Goal: Information Seeking & Learning: Check status

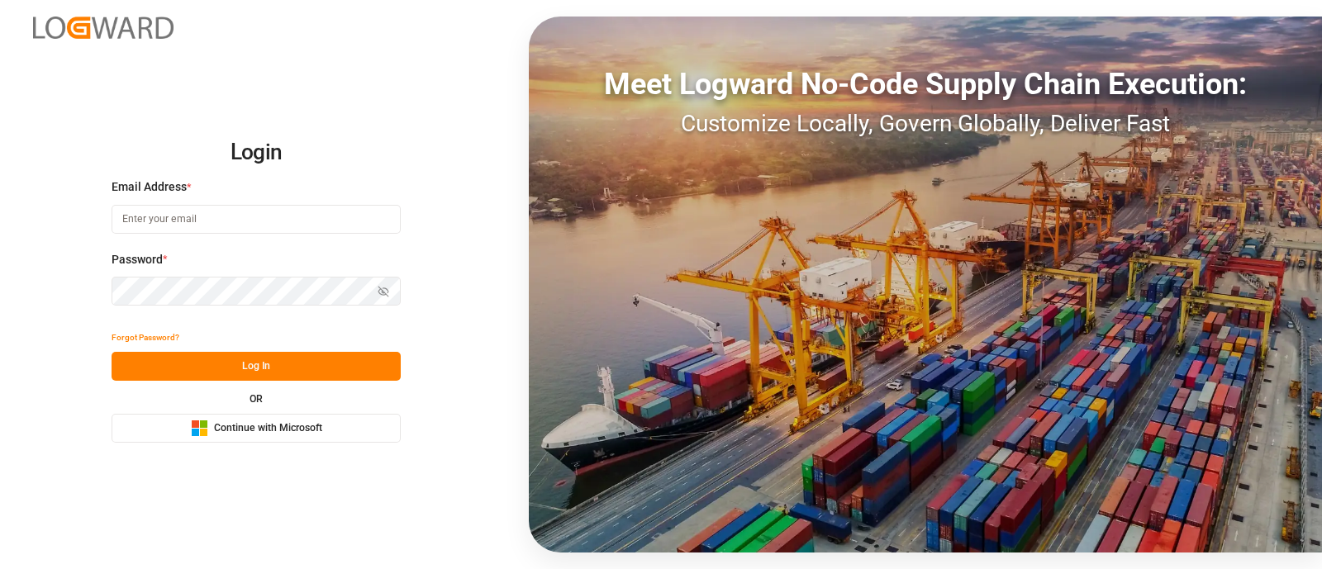
click at [368, 439] on button "Microsoft Logo Continue with Microsoft" at bounding box center [256, 428] width 289 height 29
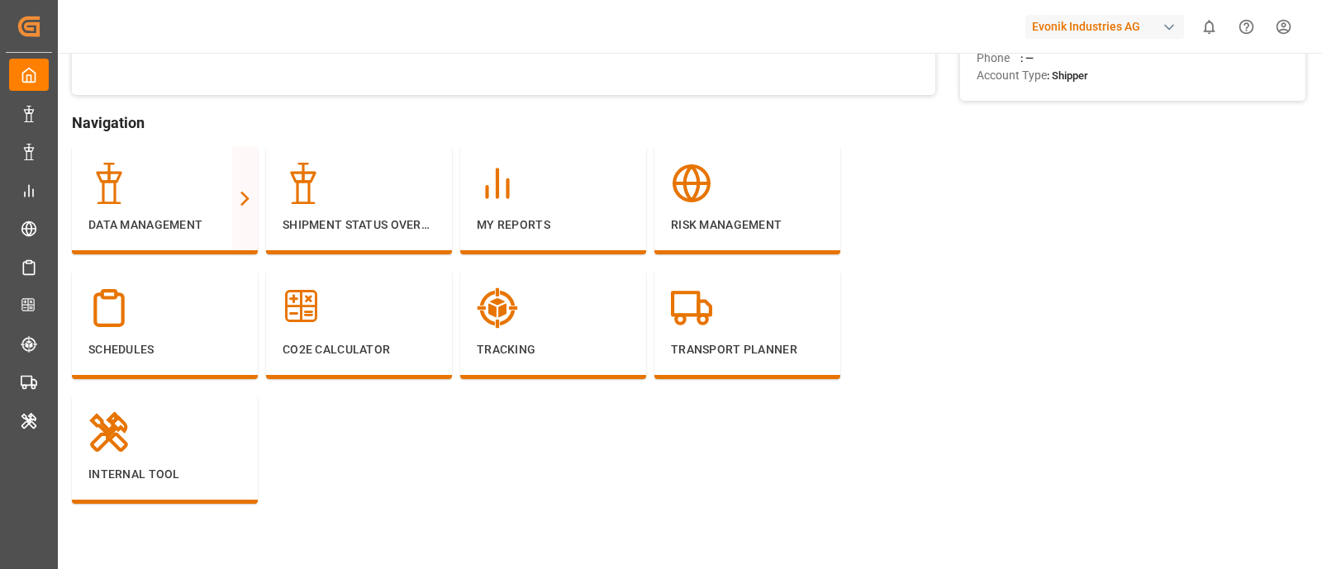
scroll to position [104, 0]
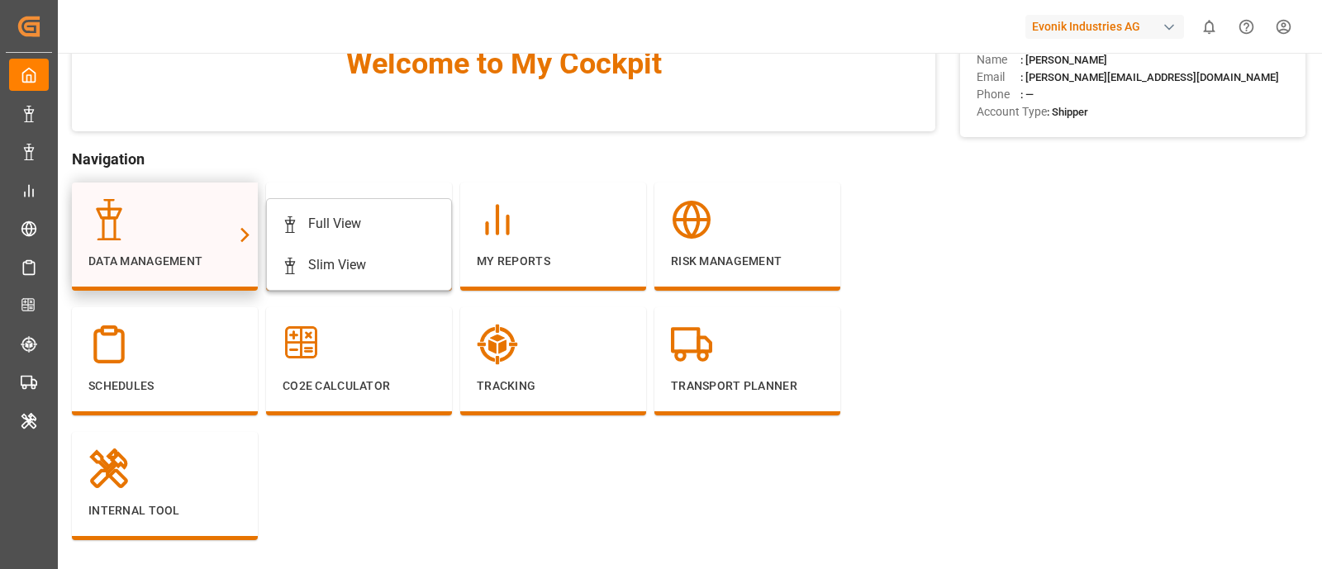
click at [200, 226] on div at bounding box center [164, 219] width 153 height 41
click at [236, 237] on icon at bounding box center [244, 234] width 17 height 17
click at [169, 219] on div at bounding box center [164, 219] width 153 height 41
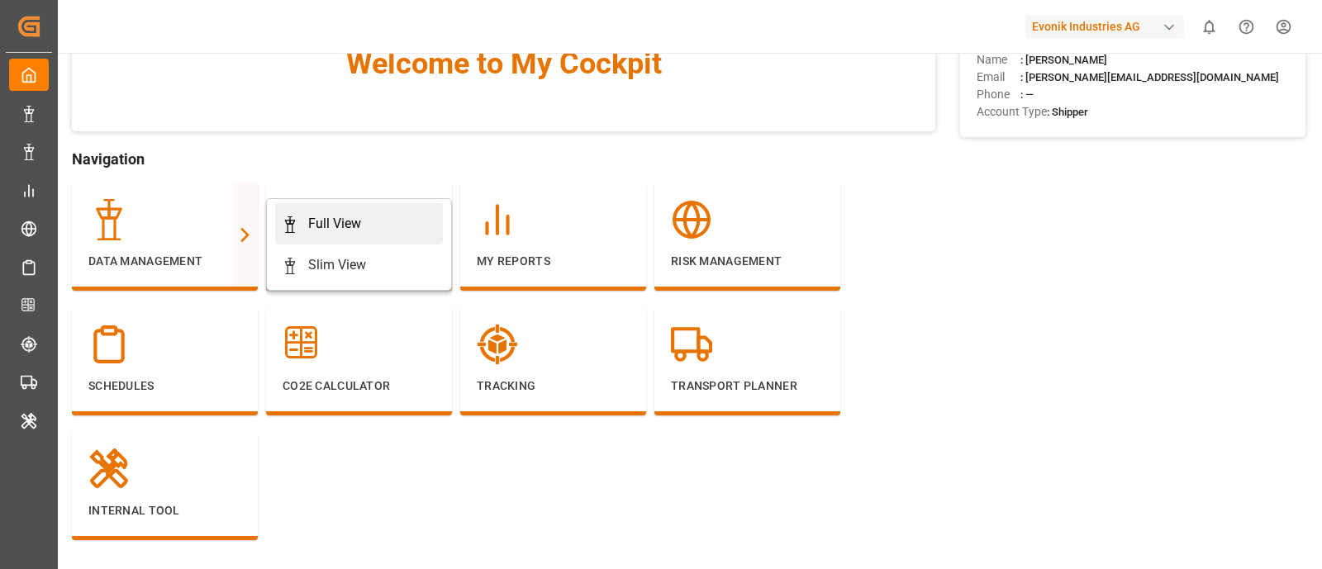
click at [323, 221] on div "Full View" at bounding box center [334, 224] width 53 height 20
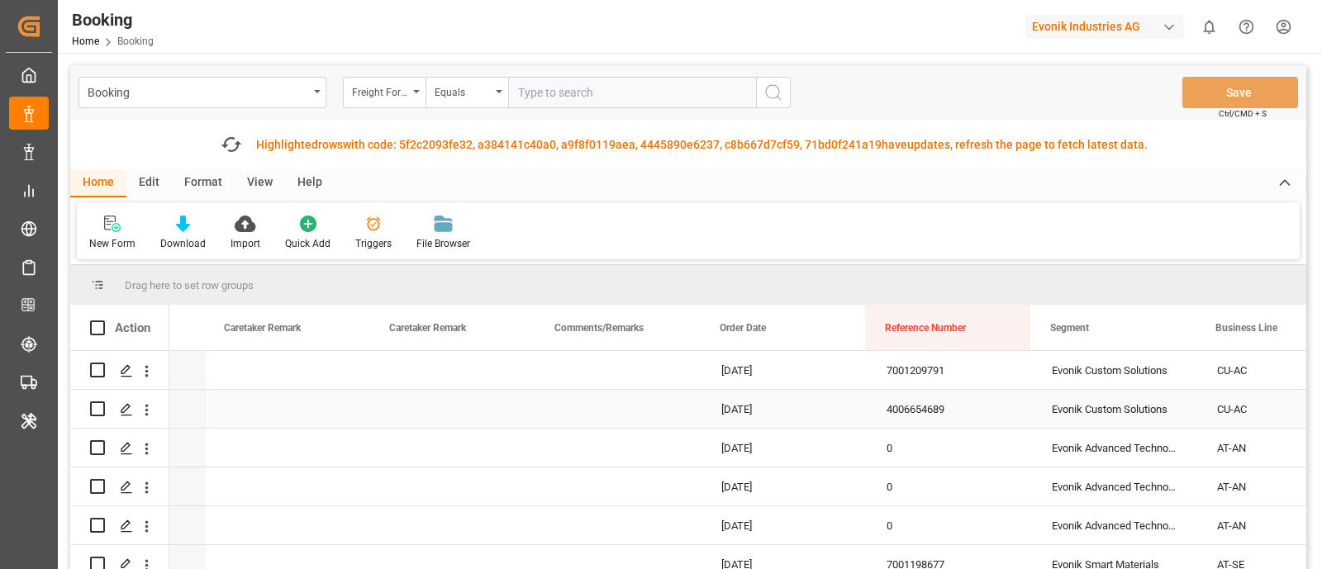
scroll to position [0, 957]
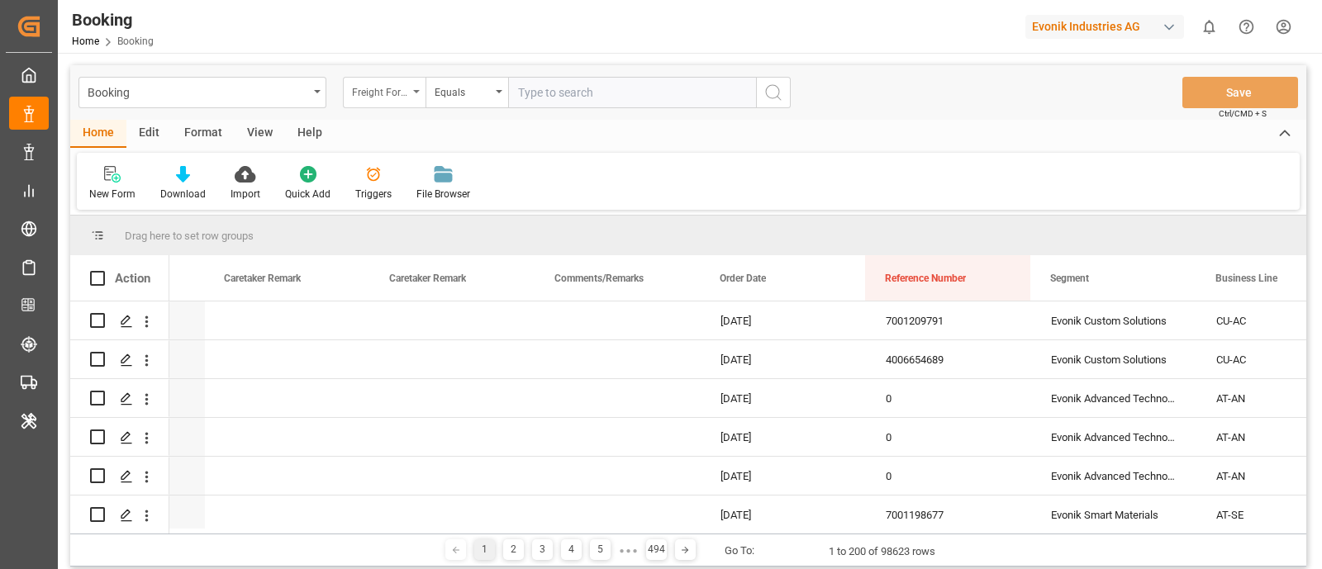
click at [405, 101] on div "Freight Forwarder's Reference No." at bounding box center [384, 92] width 83 height 31
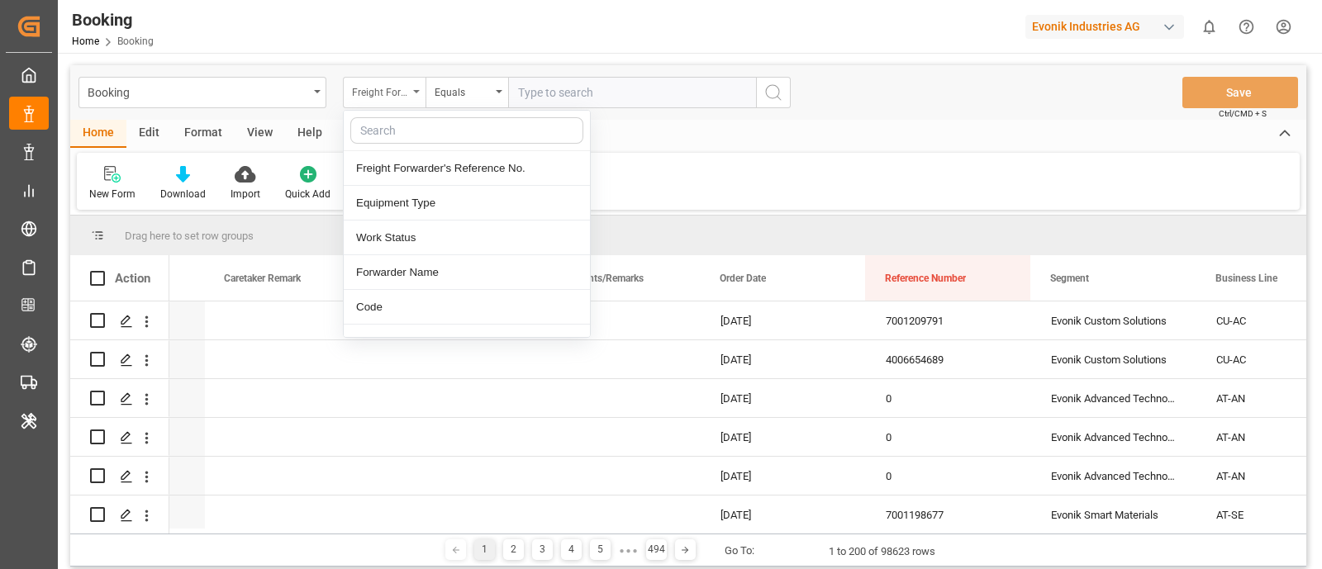
type input "t"
type input "ref"
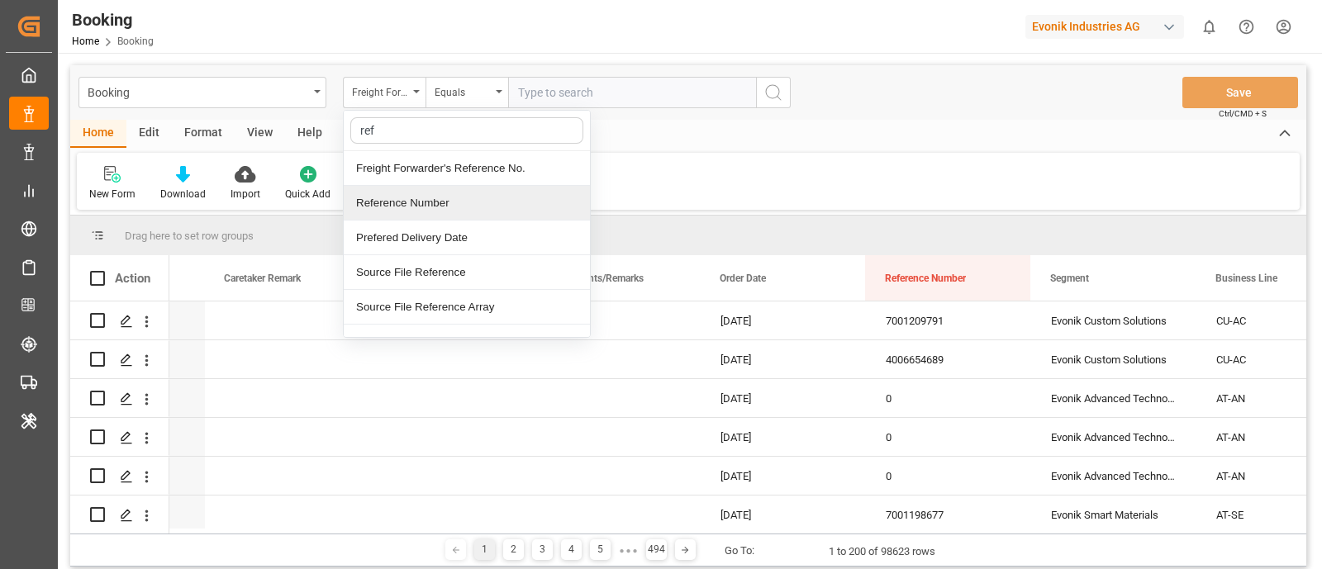
click at [453, 199] on div "Reference Number" at bounding box center [467, 203] width 246 height 35
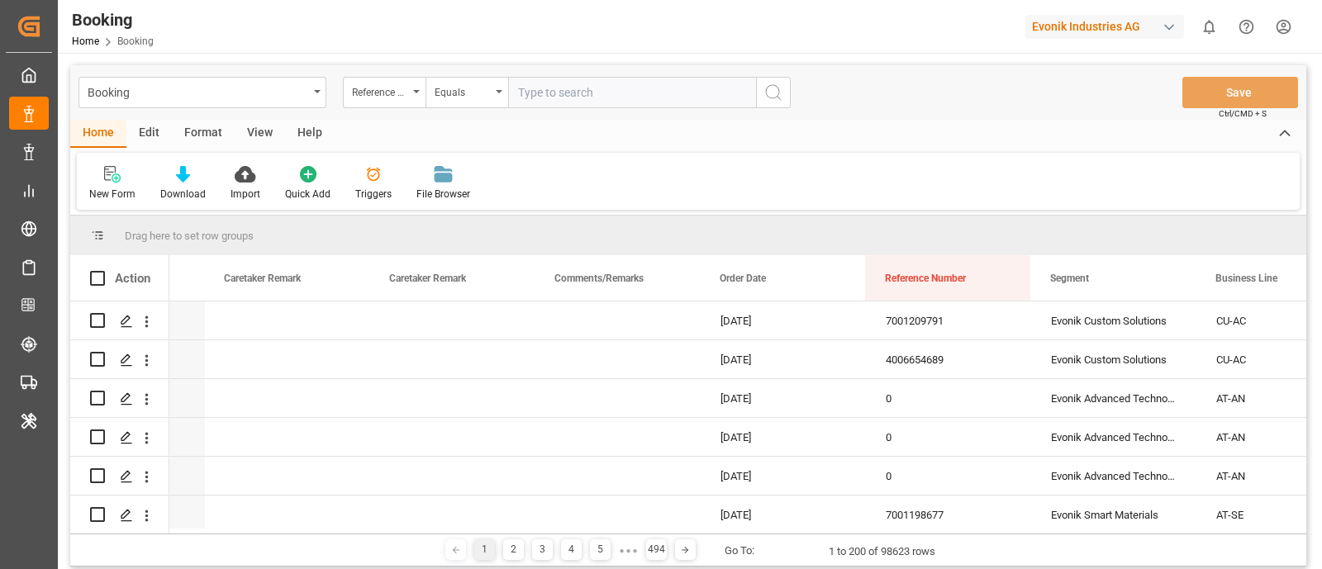
click at [561, 102] on input "text" at bounding box center [632, 92] width 248 height 31
paste input "7001234875"
type input "7001234875"
click at [762, 88] on button "search button" at bounding box center [773, 92] width 35 height 31
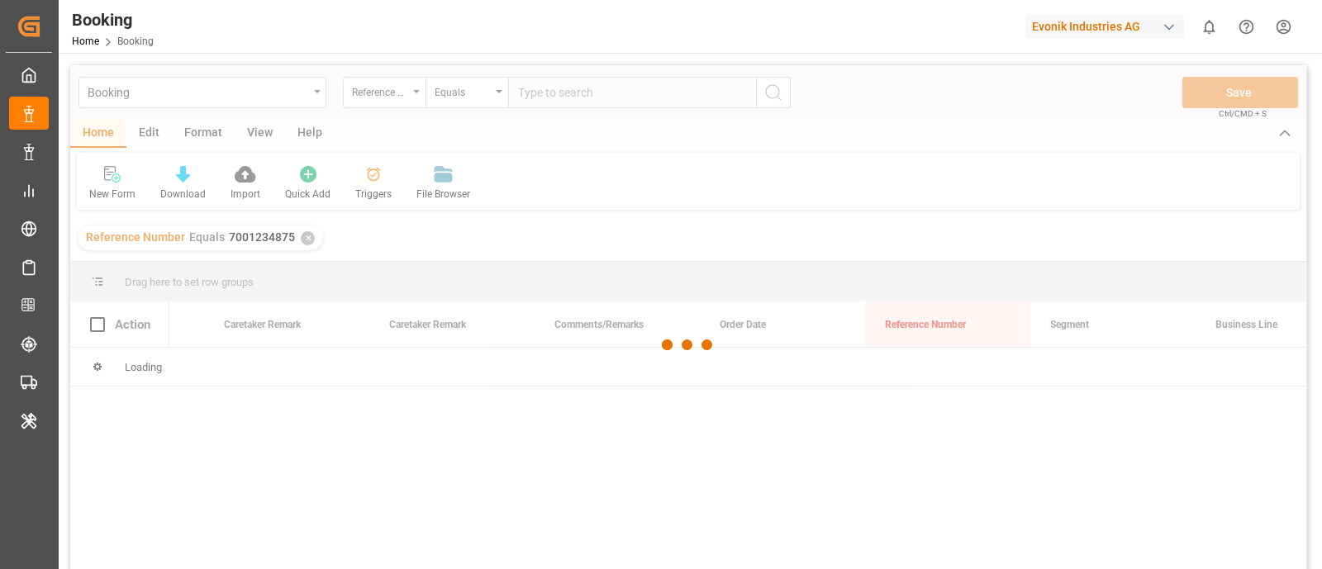
scroll to position [0, 957]
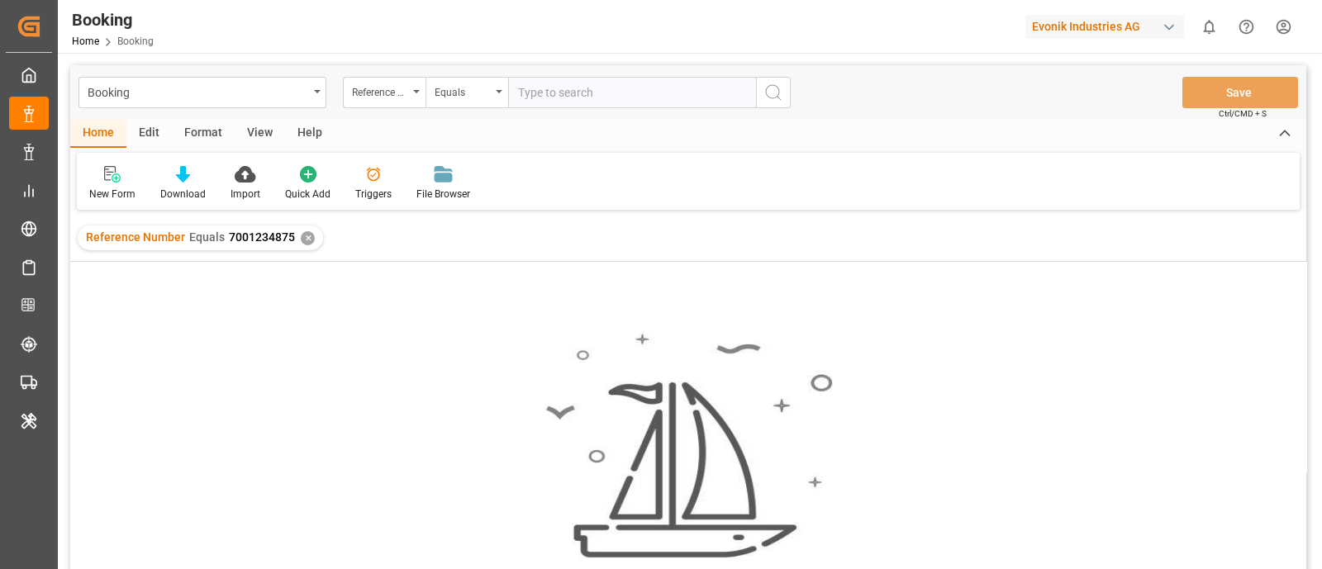
click at [310, 237] on div "✕" at bounding box center [308, 238] width 14 height 14
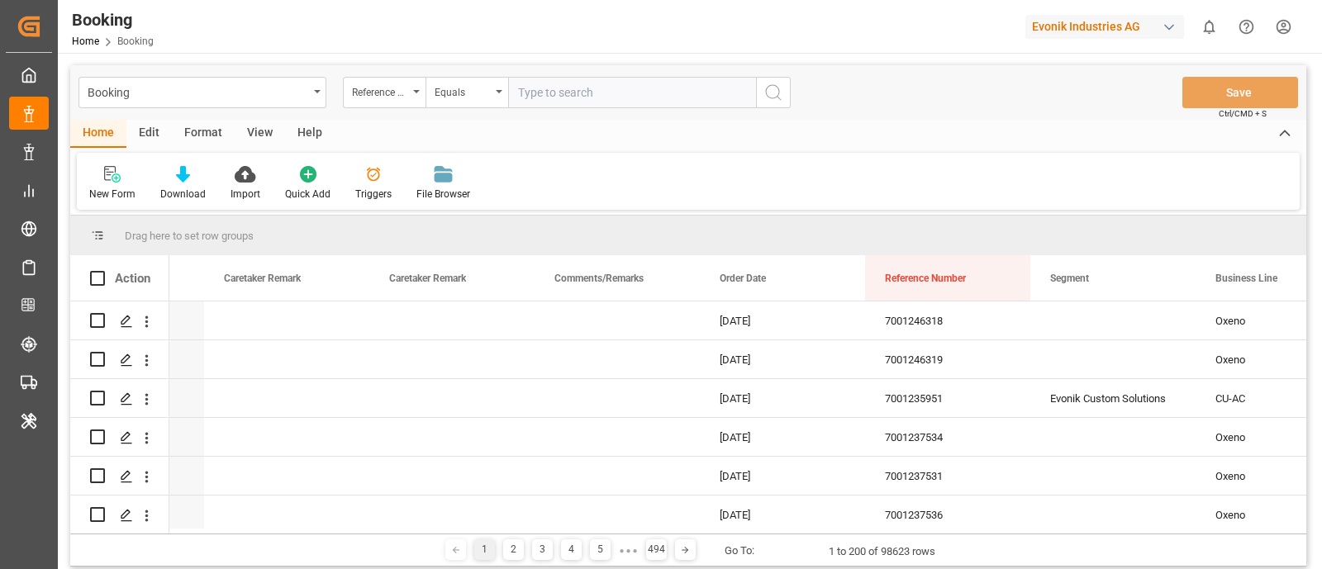
click at [547, 101] on input "text" at bounding box center [632, 92] width 248 height 31
paste input "7001234875"
type input "7001234875"
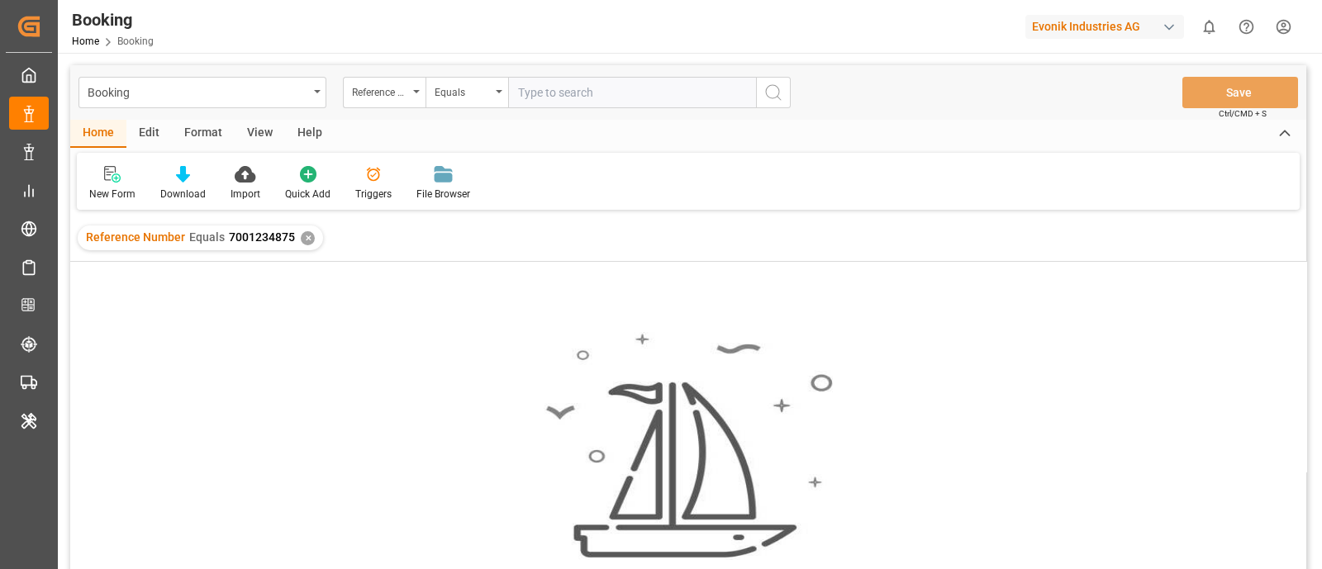
click at [309, 237] on div "✕" at bounding box center [308, 238] width 14 height 14
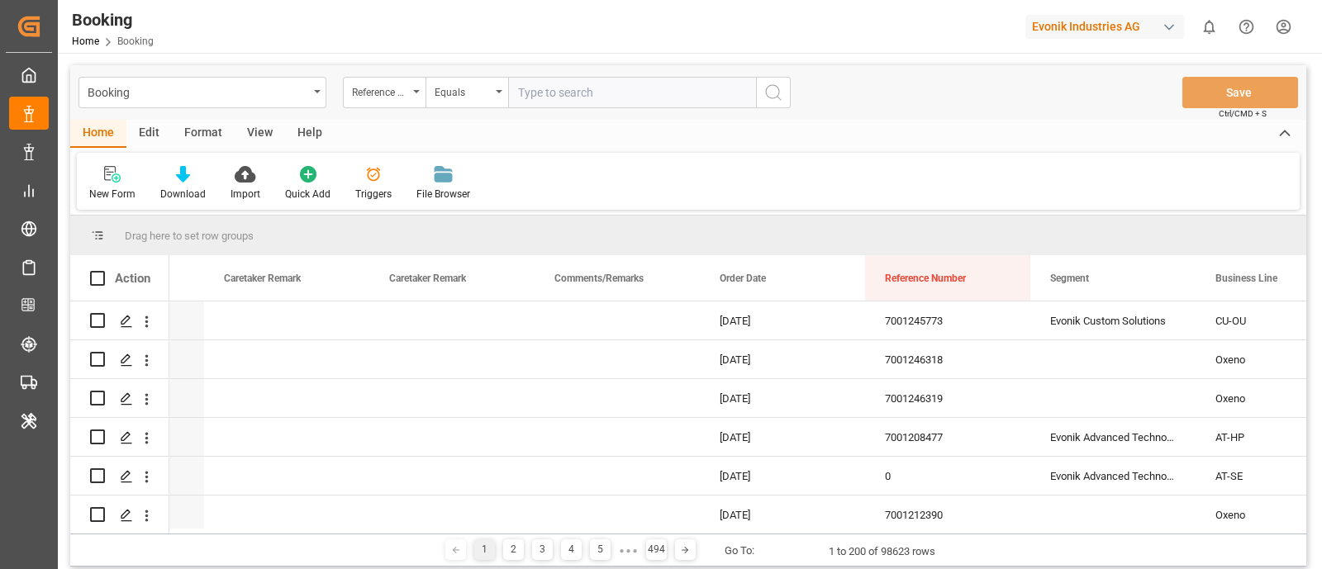
click at [532, 94] on input "text" at bounding box center [632, 92] width 248 height 31
paste input "7001234875"
type input "7001234875"
click at [768, 93] on icon "search button" at bounding box center [773, 93] width 20 height 20
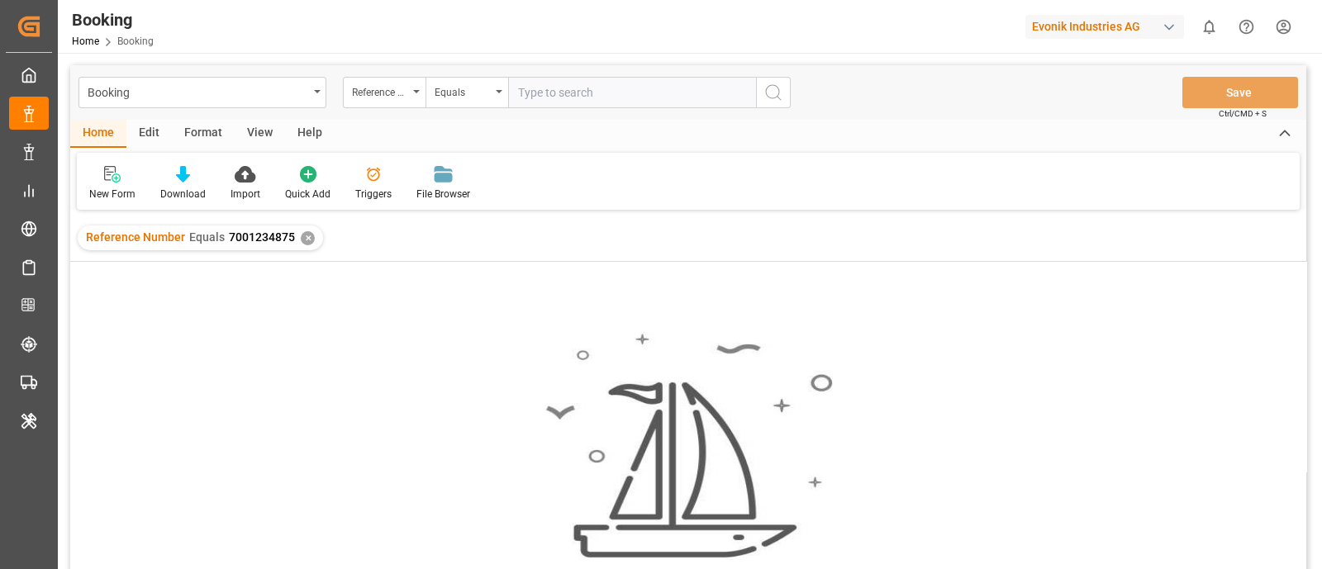
click at [306, 237] on div "✕" at bounding box center [308, 238] width 14 height 14
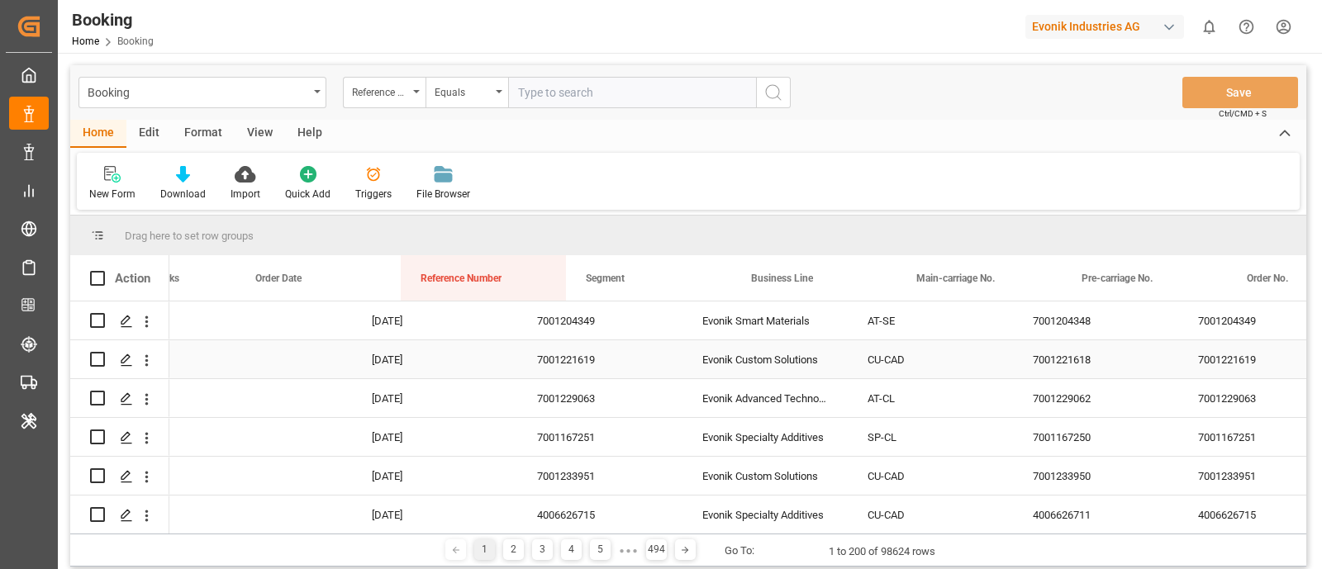
scroll to position [0, 1508]
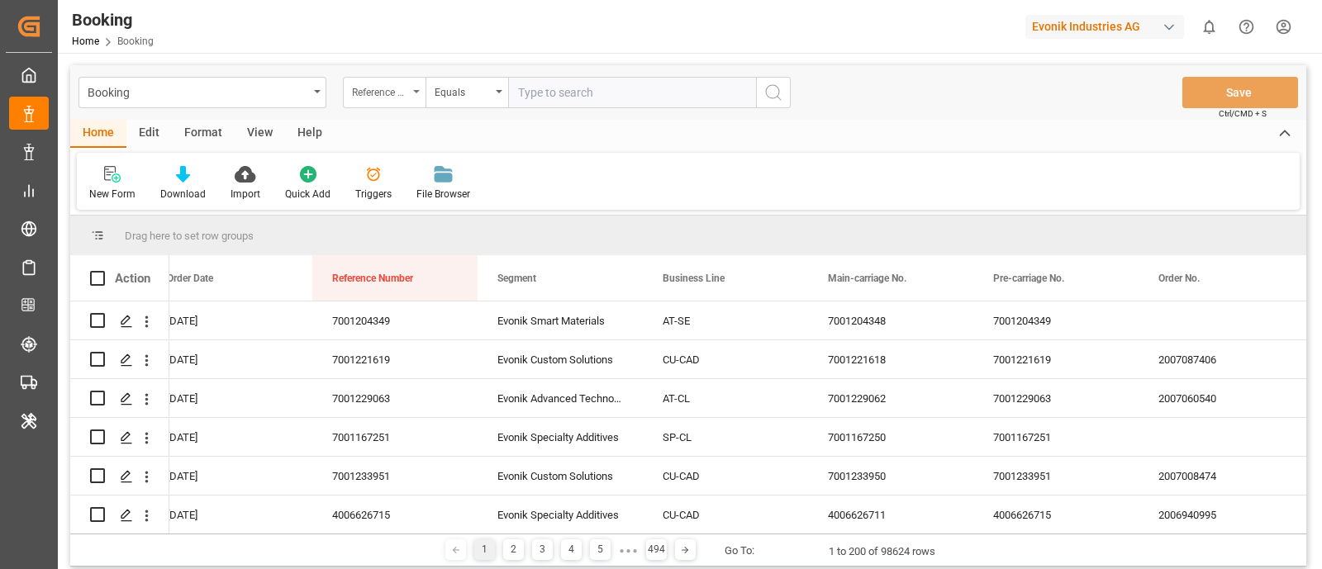
click at [400, 99] on div "Reference Number" at bounding box center [380, 90] width 56 height 19
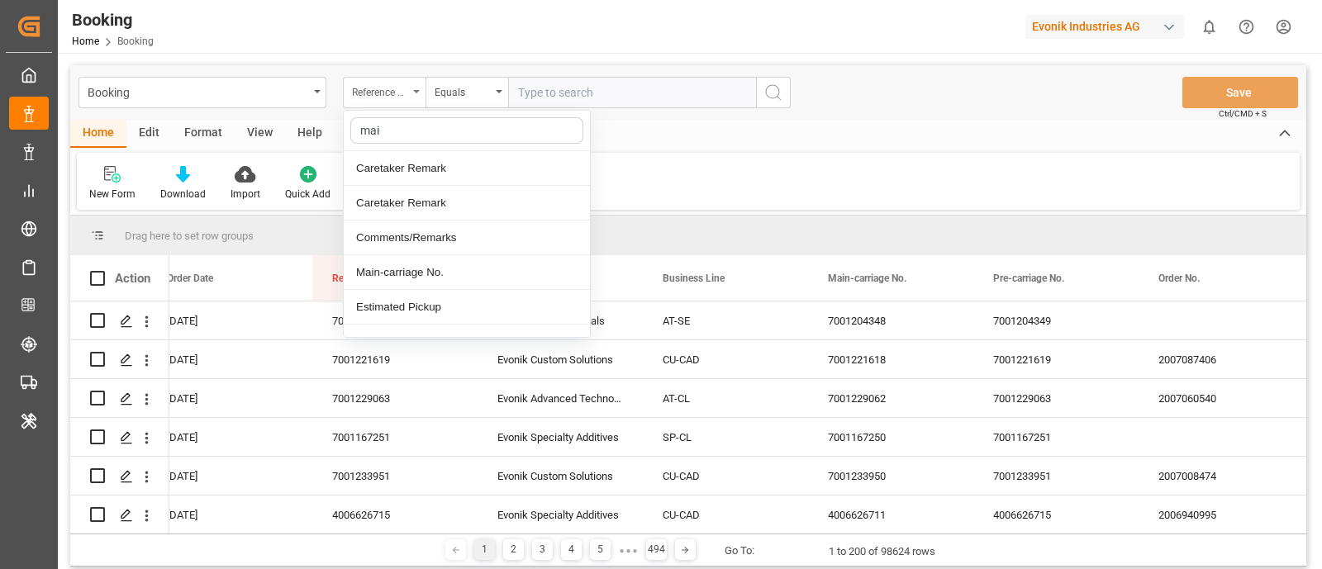
type input "main"
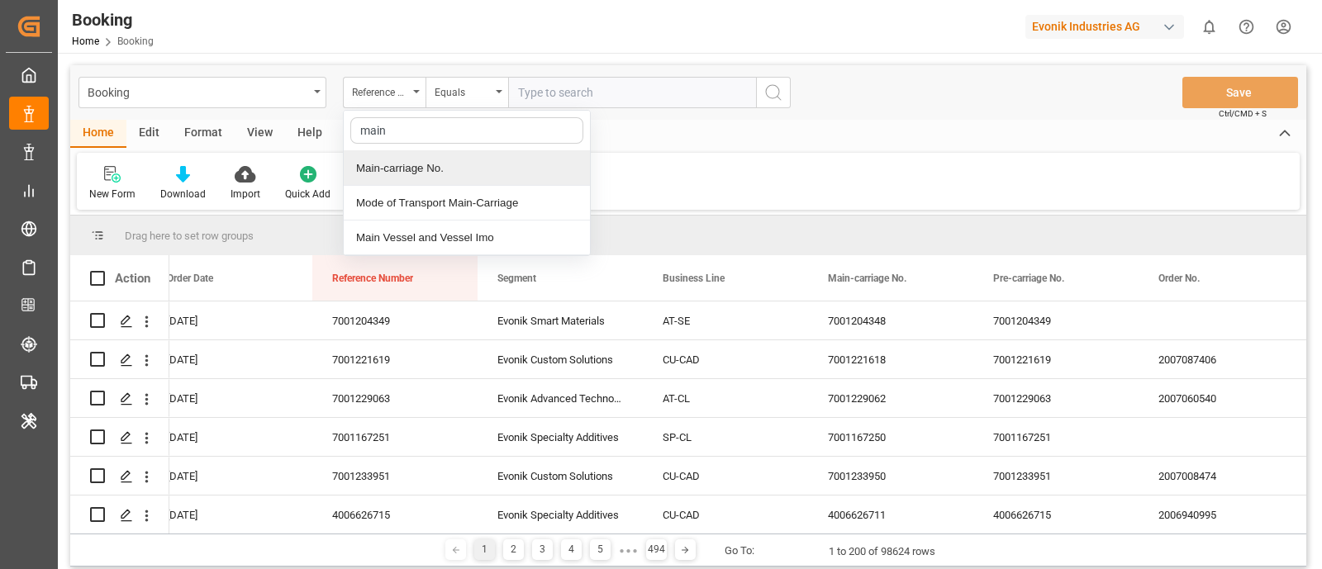
click at [451, 165] on div "Main-carriage No." at bounding box center [467, 168] width 246 height 35
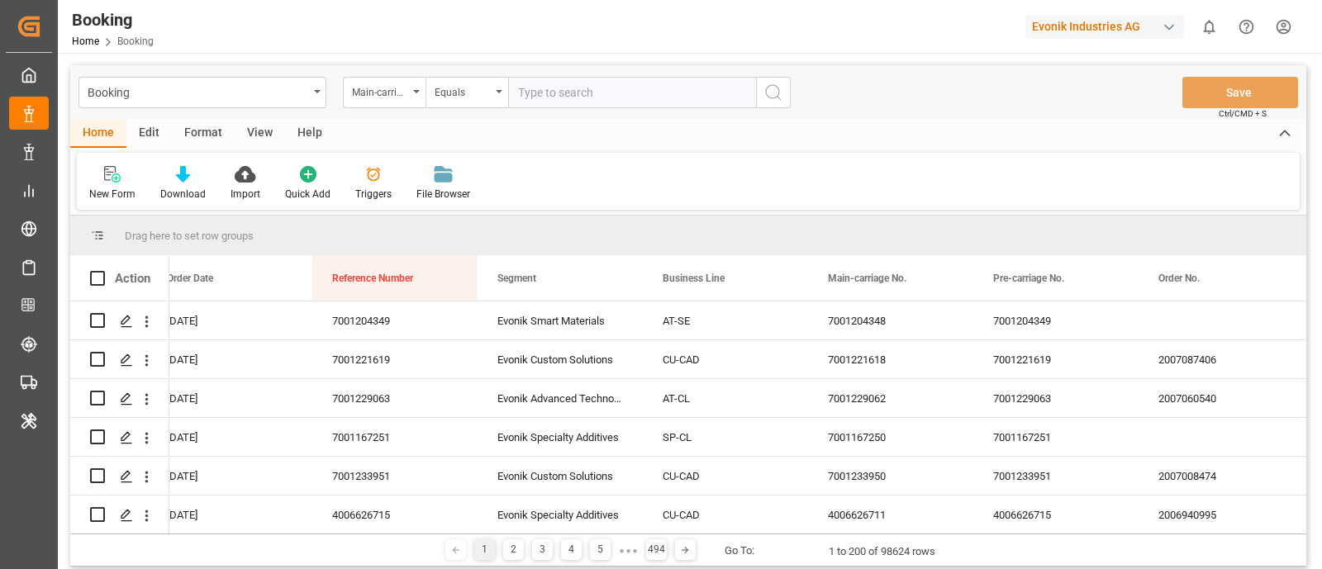
click at [678, 97] on input "text" at bounding box center [632, 92] width 248 height 31
click at [718, 97] on input "text" at bounding box center [632, 92] width 248 height 31
paste input "7001234875"
type input "7001234875"
click at [785, 88] on button "search button" at bounding box center [773, 92] width 35 height 31
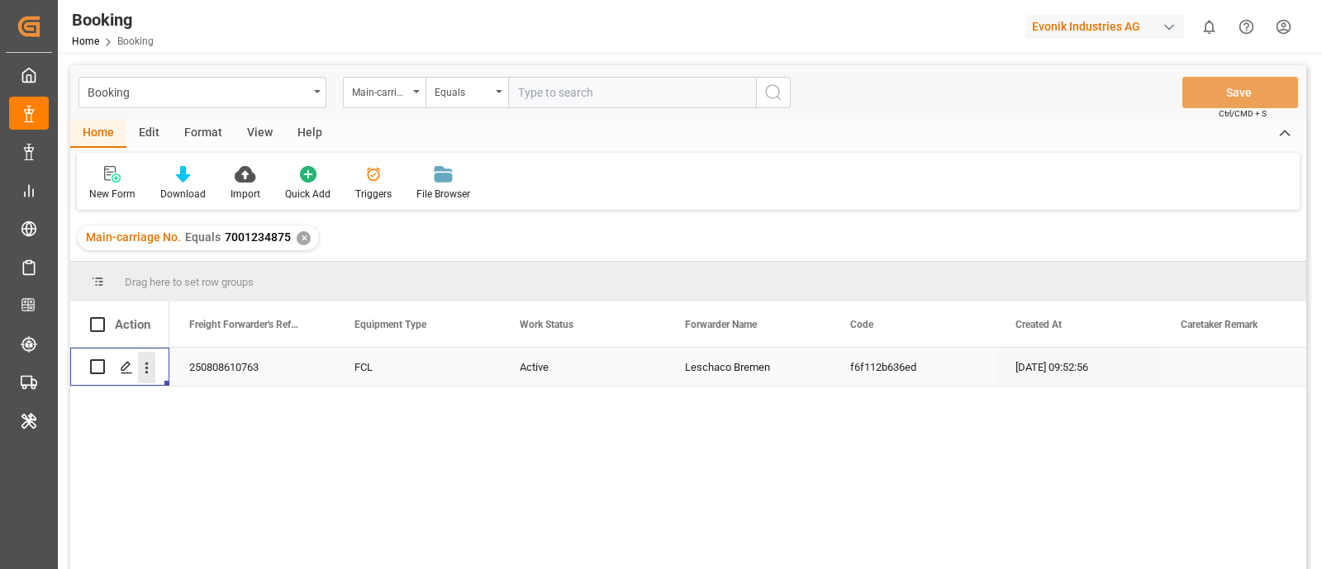
click at [150, 370] on icon "open menu" at bounding box center [146, 367] width 17 height 17
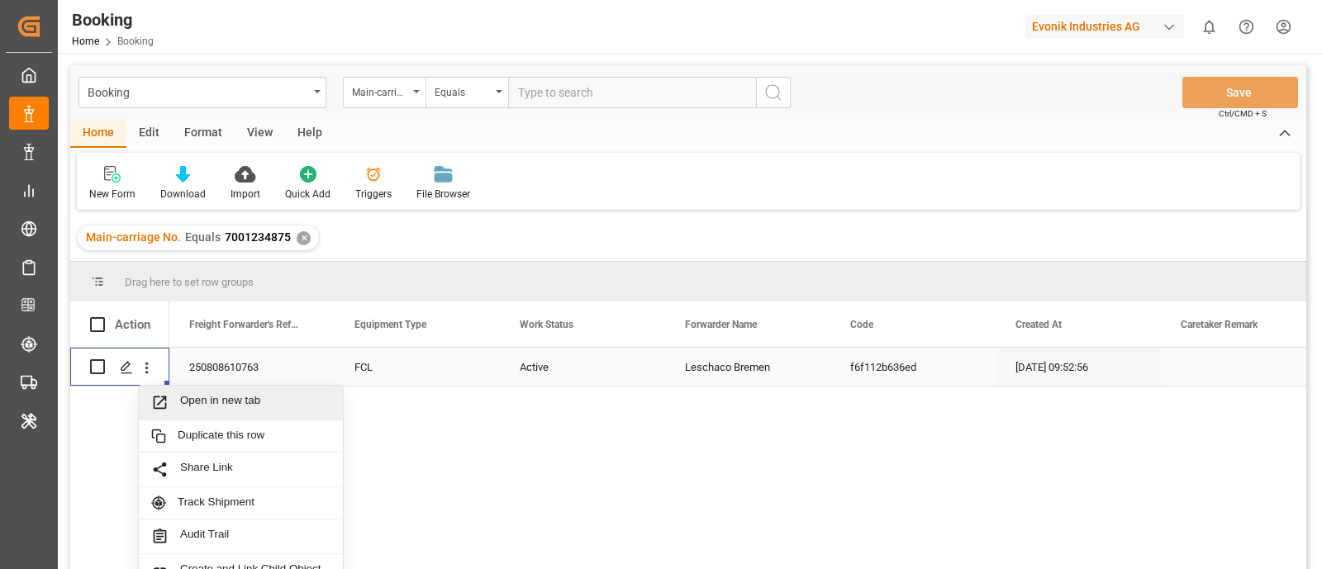
click at [227, 406] on span "Open in new tab" at bounding box center [255, 402] width 150 height 17
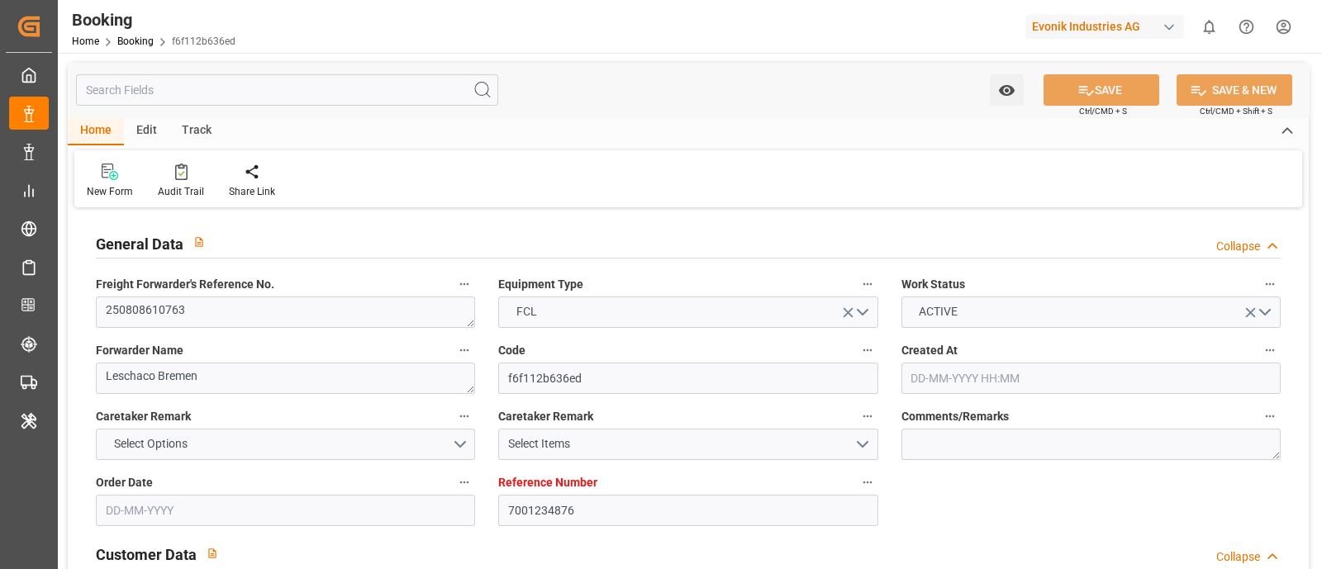
type input "7001234876"
type input "9619971"
type input "Hapag [PERSON_NAME]"
type input "Hapag [PERSON_NAME] Aktiengesellschaft"
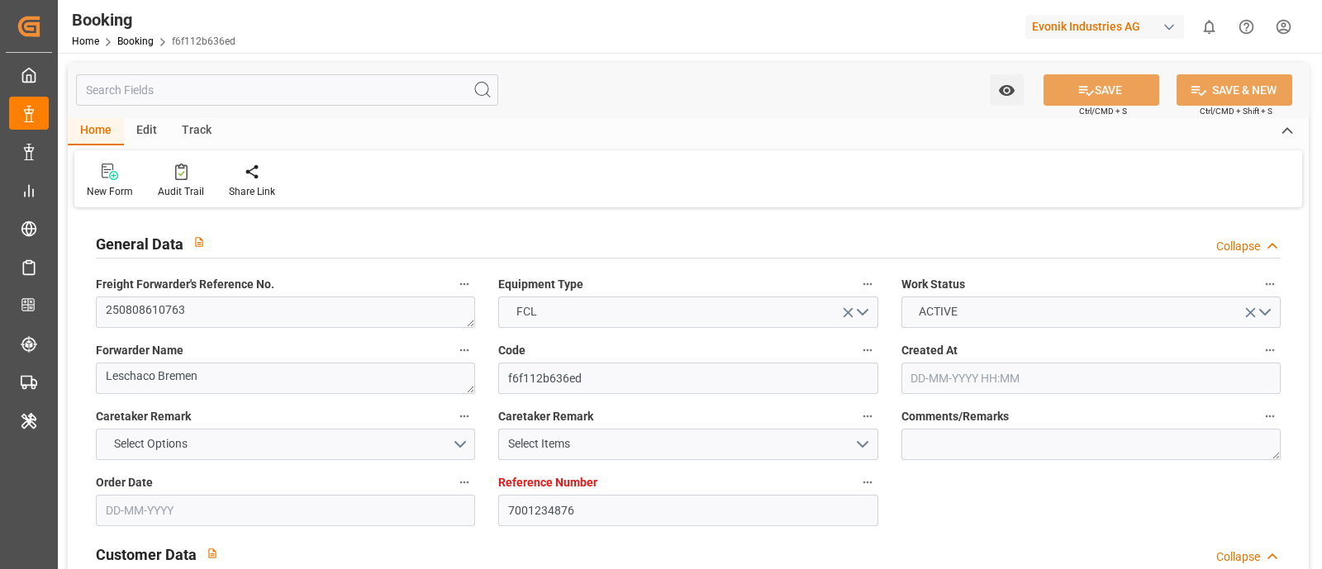
type input "DEHAM"
type input "CNSHA"
type input "0"
type input "DEHAM"
type input "CNSHG"
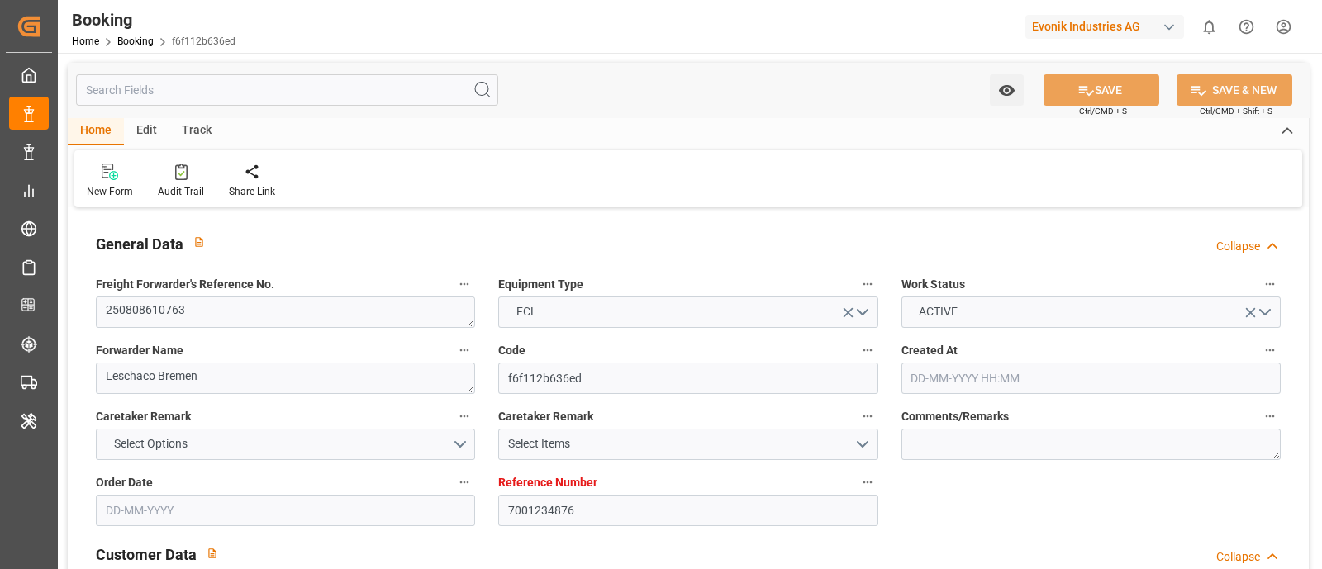
type input "9619971"
type input "[DATE] 09:52"
type input "[DATE]"
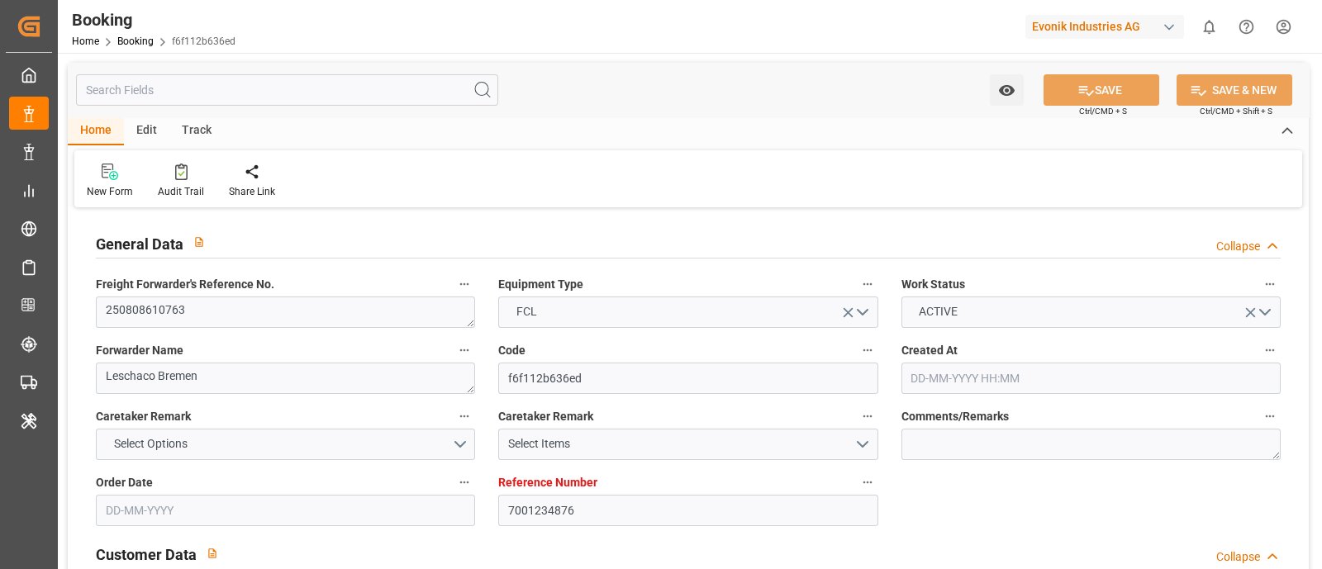
type input "[DATE]"
type input "[DATE] 00:00"
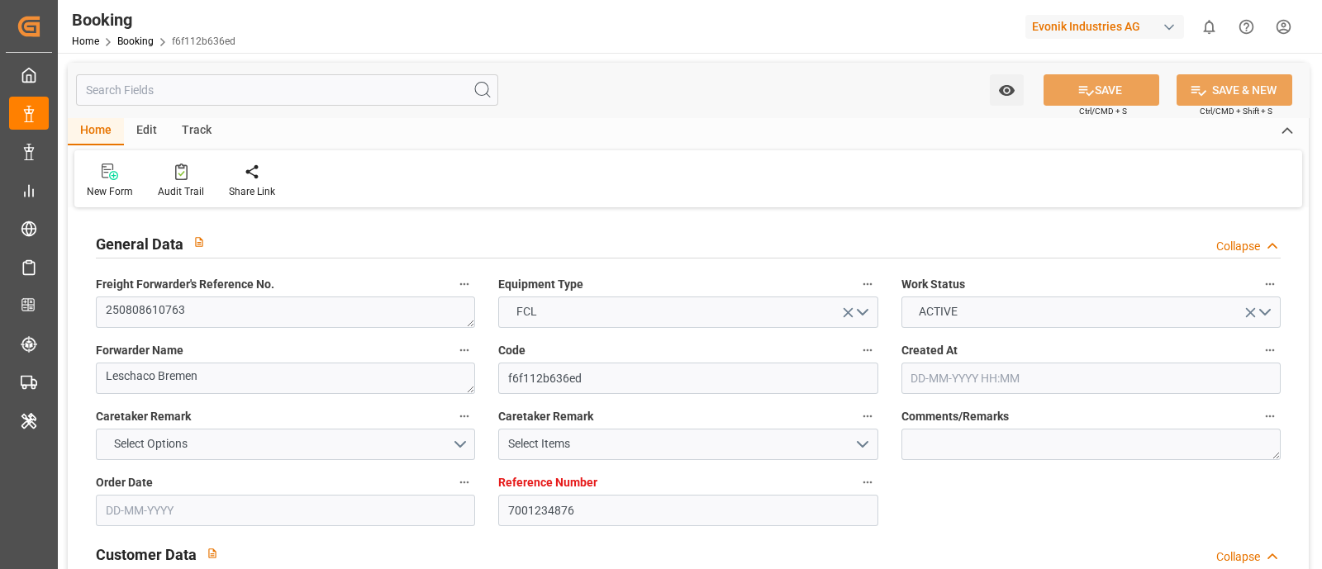
type input "[DATE] 00:00"
type input "[DATE]"
type input "[DATE] 10:55"
type input "[DATE]"
type input "[DATE] 08:30"
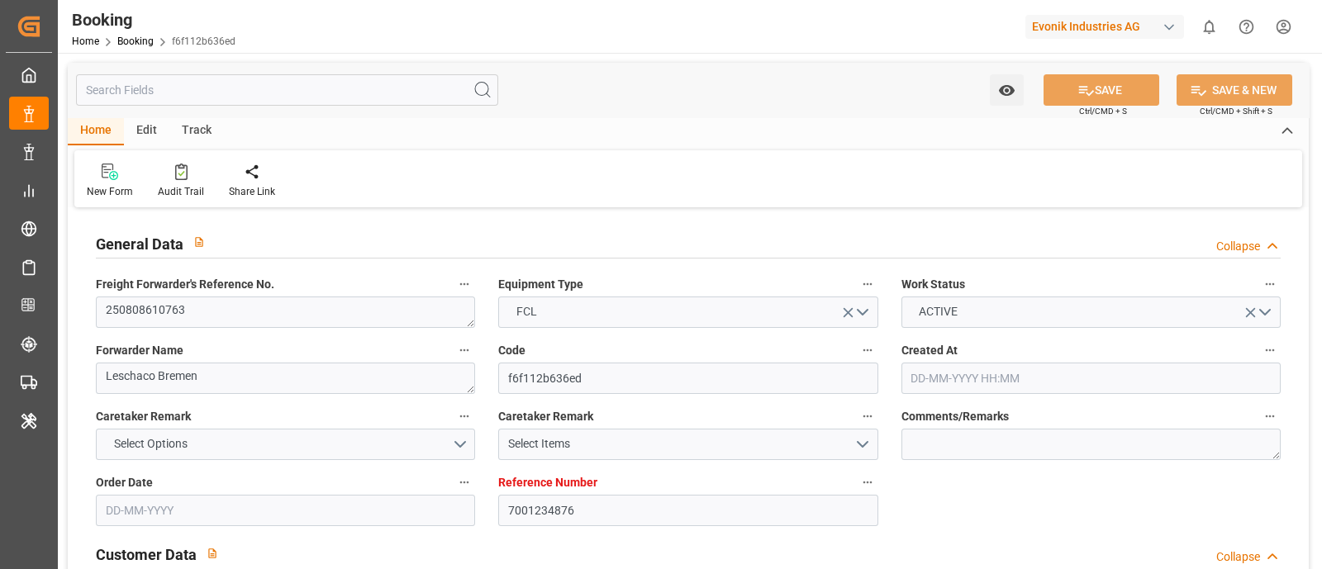
type input "[DATE] 08:30"
type input "[DATE] 12:00"
type input "[DATE] 15:00"
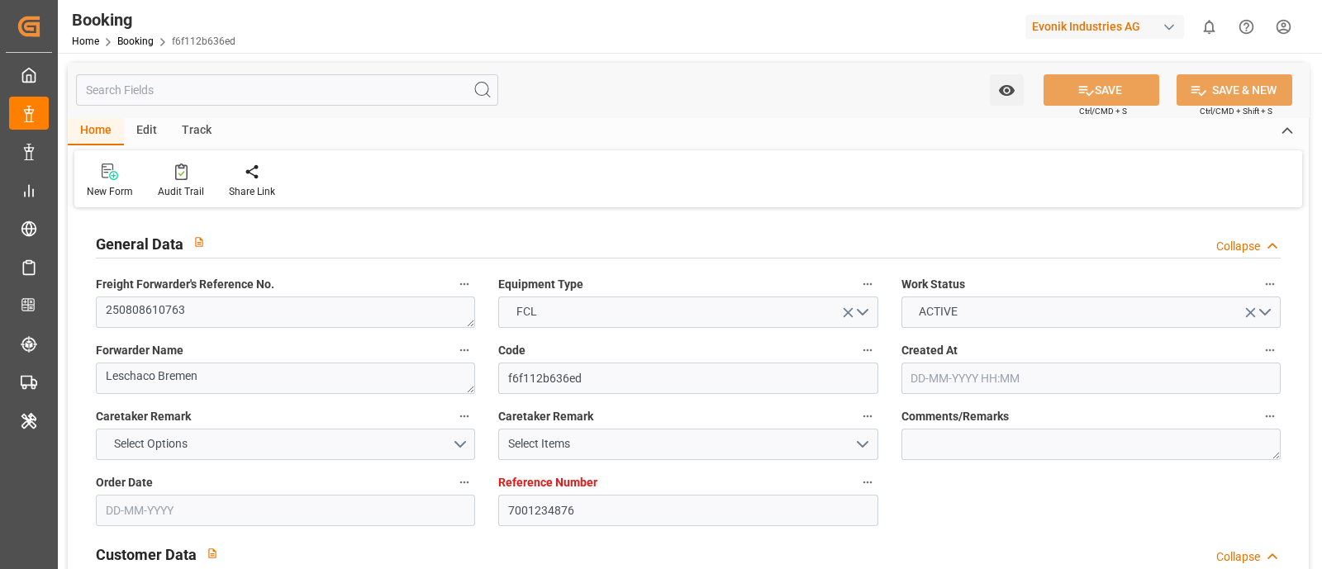
type input "[DATE] 15:00"
type input "[DATE] 20:00"
type input "[DATE] 04:57"
type input "[DATE] 08:00"
type input "[DATE] 20:00"
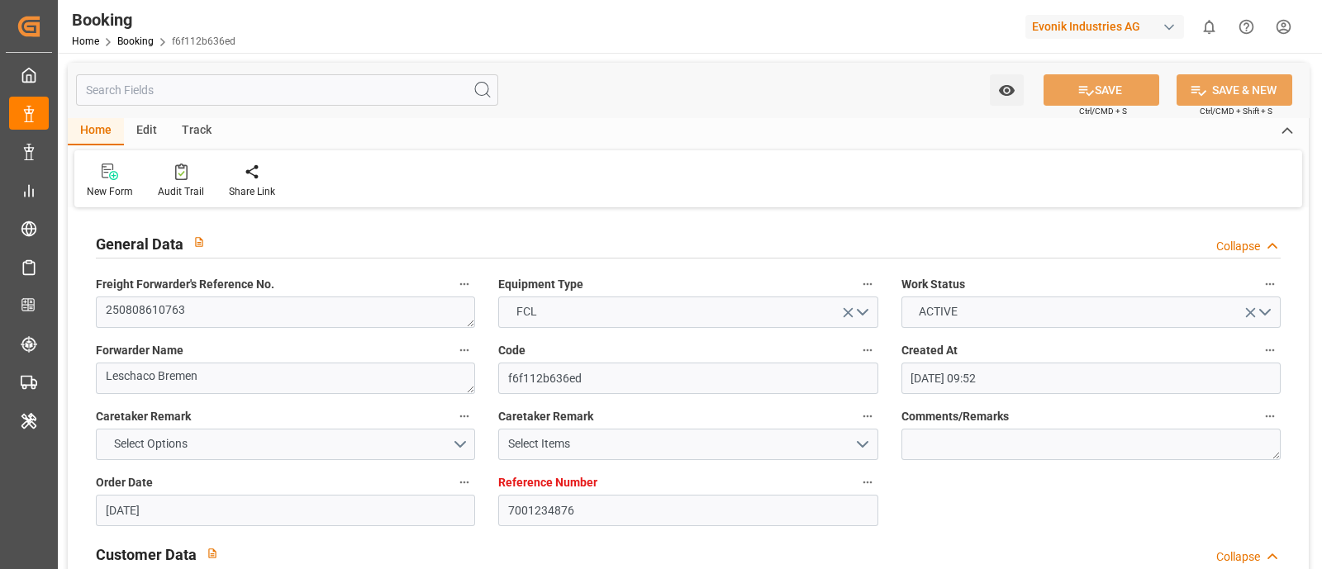
type input "[DATE] 04:57"
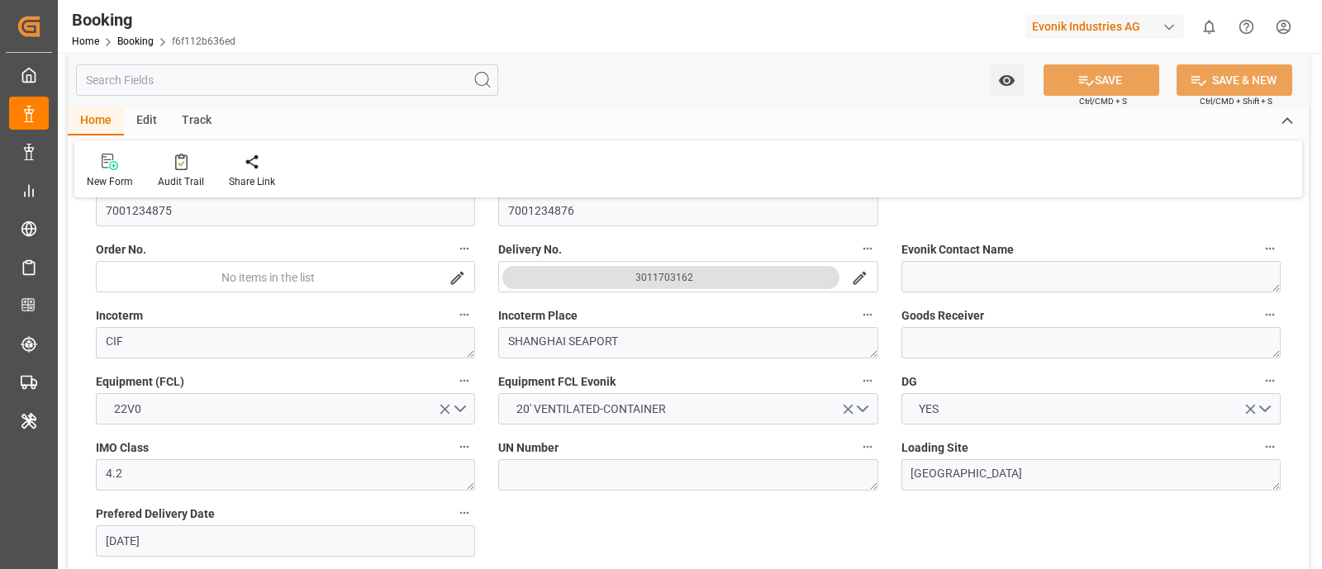
scroll to position [479, 0]
click at [184, 170] on icon at bounding box center [181, 162] width 12 height 17
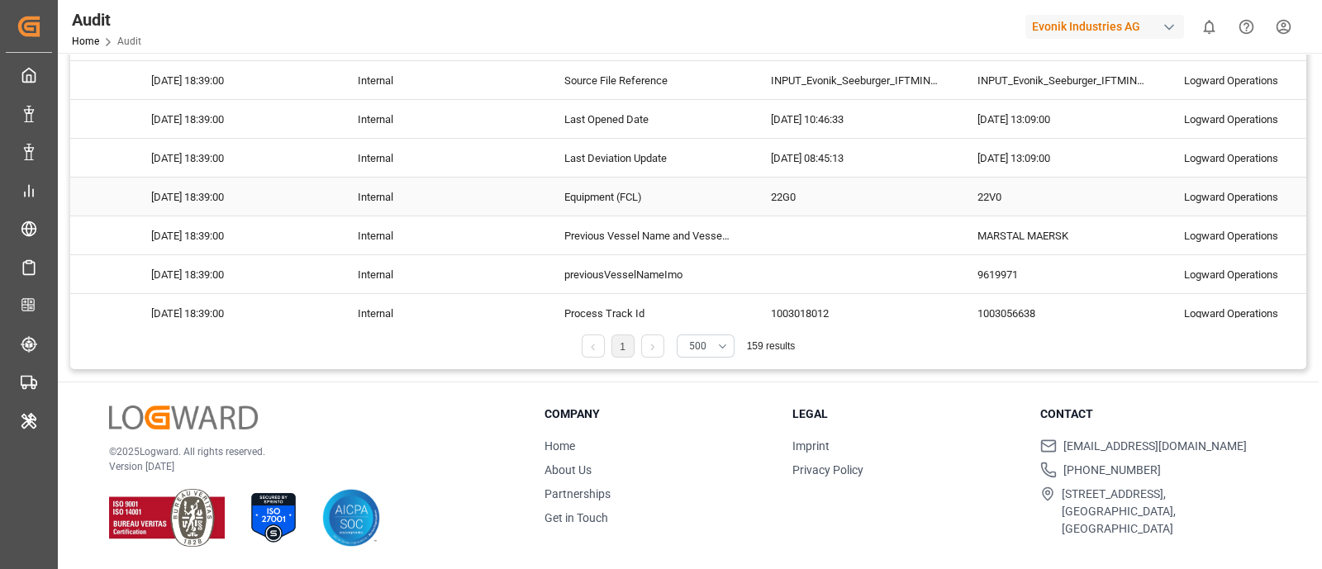
scroll to position [720, 0]
click at [596, 216] on div "Equipment (FCL)" at bounding box center [647, 198] width 207 height 38
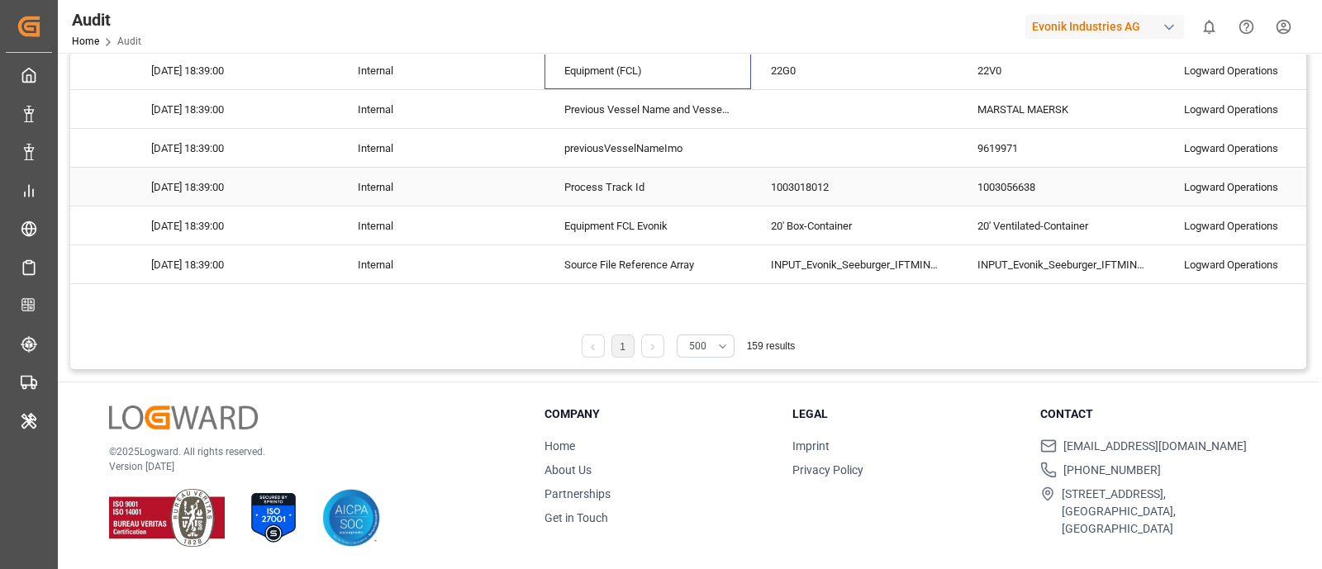
scroll to position [838, 0]
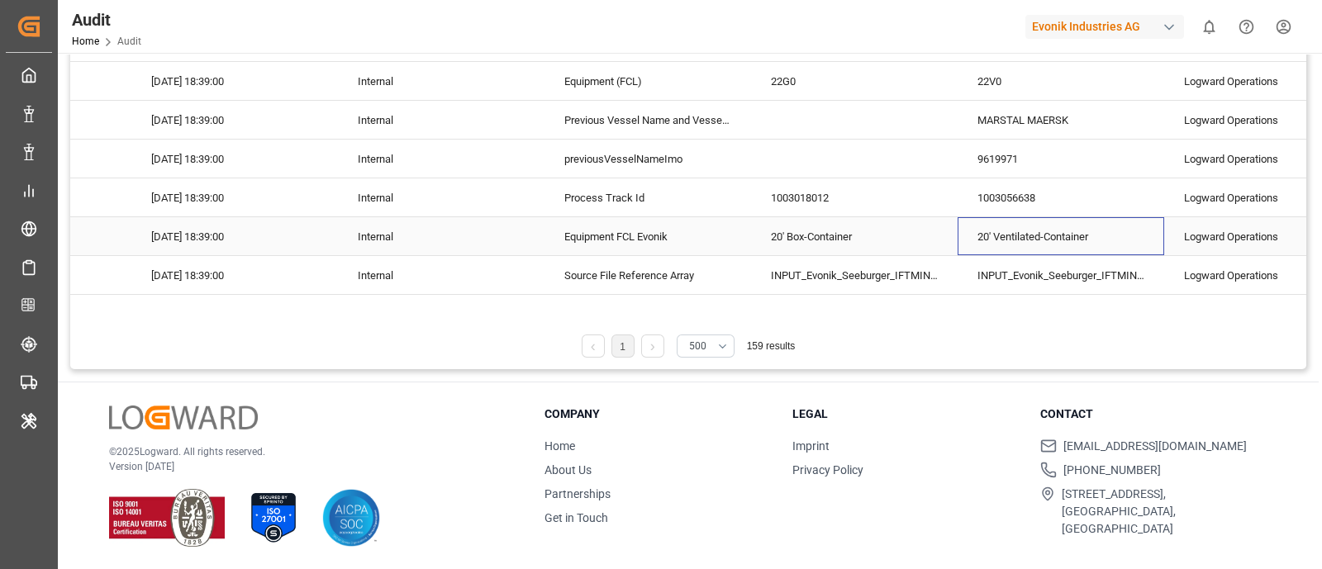
click at [978, 238] on div "20' Ventilated-Container" at bounding box center [1060, 236] width 207 height 38
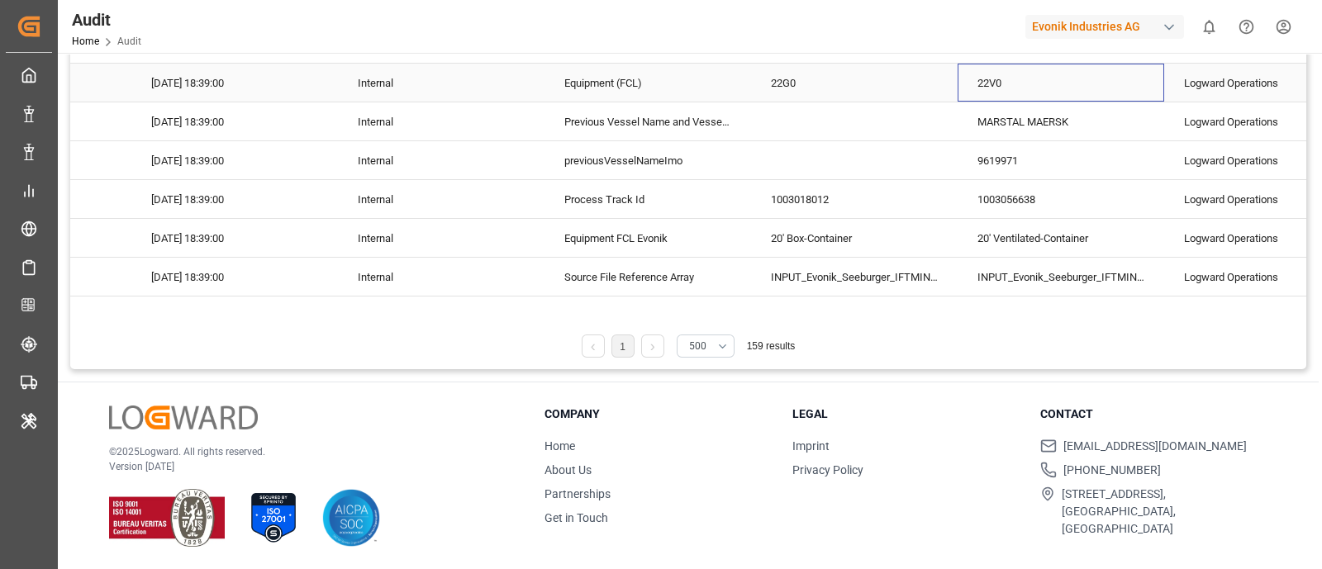
click at [980, 97] on div "22V0" at bounding box center [1060, 83] width 207 height 38
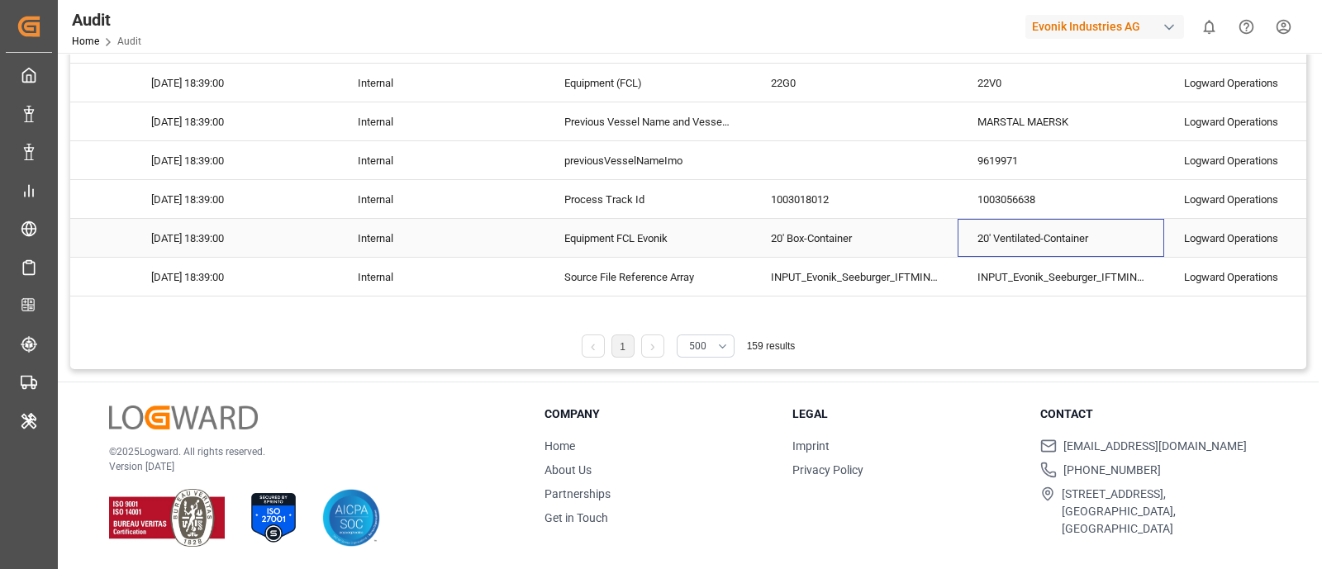
click at [1024, 230] on div "20' Ventilated-Container" at bounding box center [1060, 238] width 207 height 38
